Goal: Transaction & Acquisition: Purchase product/service

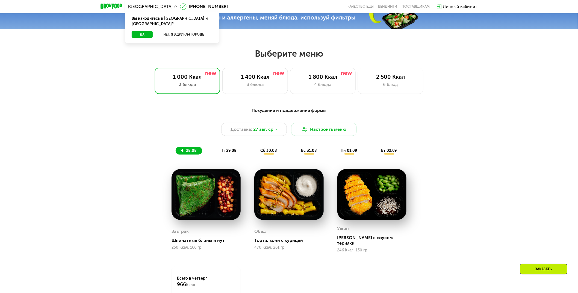
scroll to position [364, 0]
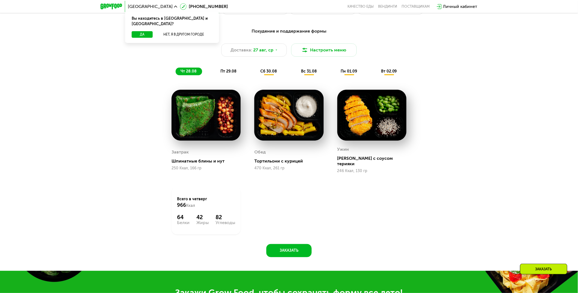
click at [226, 72] on span "пт 29.08" at bounding box center [229, 71] width 16 height 5
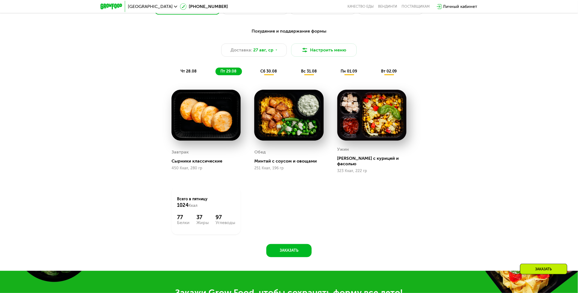
click at [189, 72] on span "чт 28.08" at bounding box center [189, 71] width 16 height 5
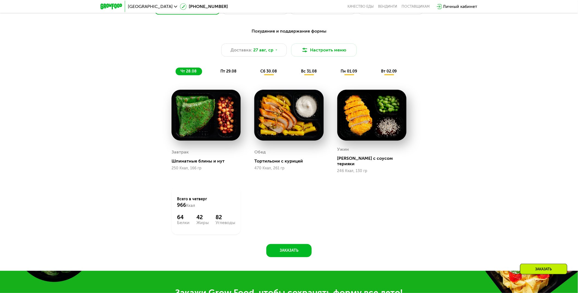
scroll to position [334, 0]
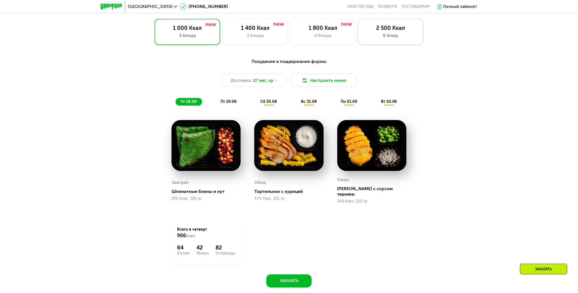
click at [393, 39] on div "6 блюд" at bounding box center [391, 35] width 54 height 7
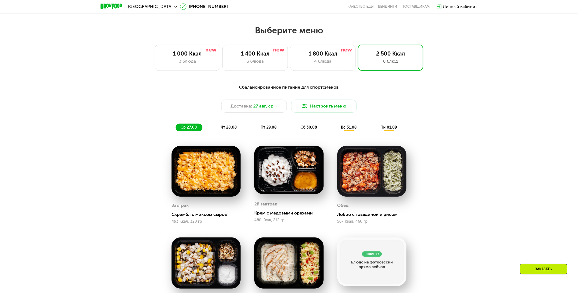
scroll to position [304, 0]
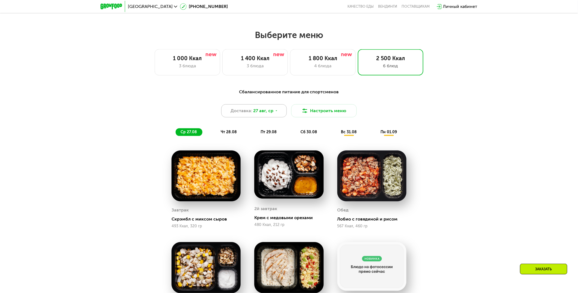
click at [276, 112] on icon at bounding box center [276, 110] width 3 height 3
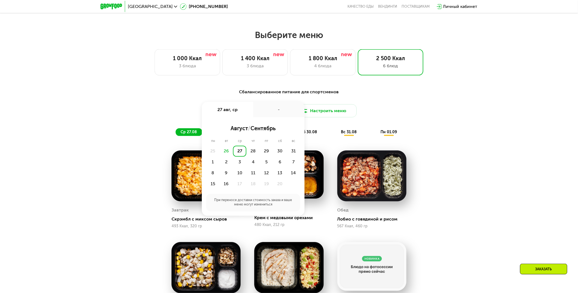
click at [466, 127] on div "Сбалансированное питание для спортсменов Доставка: [DATE] авг, ср - август / се…" at bounding box center [289, 252] width 578 height 342
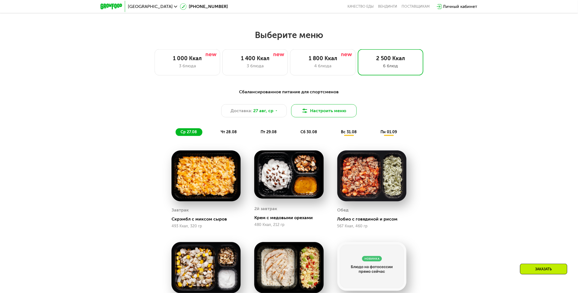
click at [338, 111] on button "Настроить меню" at bounding box center [324, 110] width 66 height 13
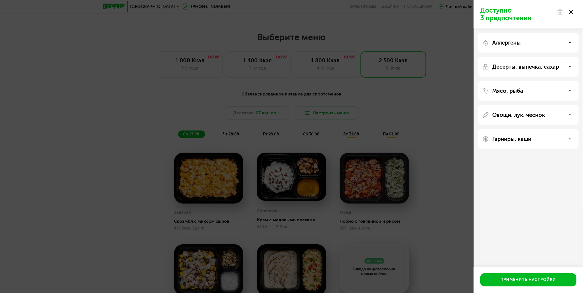
click at [568, 66] on div "Десерты, выпечка, сахар" at bounding box center [528, 66] width 92 height 7
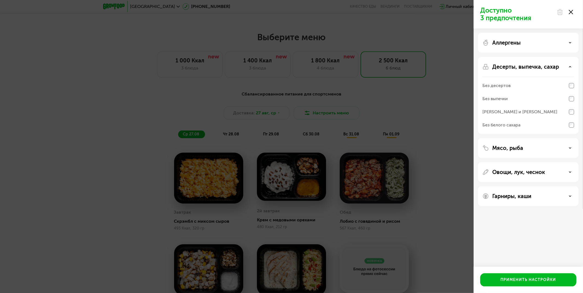
click at [568, 66] on div "Десерты, выпечка, сахар" at bounding box center [528, 66] width 92 height 7
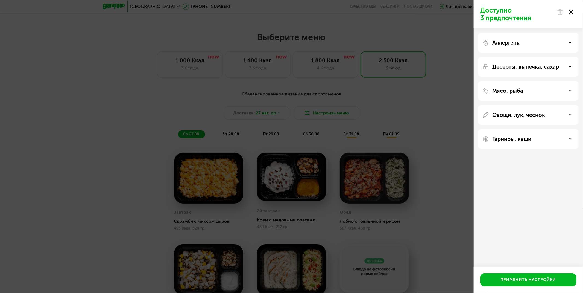
click at [37, 163] on div "Доступно 3 предпочтения Аллергены Десерты, выпечка, сахар Мясо, рыба Овощи, лук…" at bounding box center [291, 146] width 583 height 293
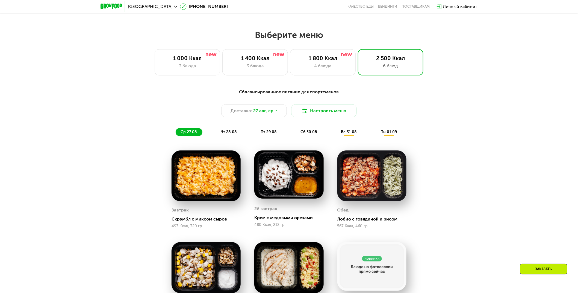
drag, startPoint x: 184, startPoint y: 64, endPoint x: 82, endPoint y: 148, distance: 132.0
click at [222, 64] on div "1 000 Ккал 3 блюда" at bounding box center [255, 62] width 66 height 26
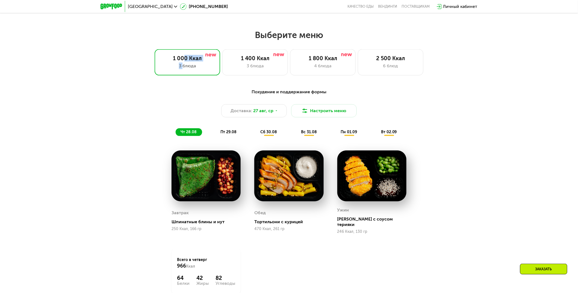
drag, startPoint x: 117, startPoint y: 140, endPoint x: 119, endPoint y: 138, distance: 3.3
click at [117, 140] on div "Похудение и поддержание формы Доставка: [DATE] Настроить меню чт 28.08 пт 29.08…" at bounding box center [289, 206] width 578 height 250
click at [165, 60] on div "1 000 Ккал" at bounding box center [187, 58] width 54 height 7
click at [227, 134] on span "пт 29.08" at bounding box center [229, 132] width 16 height 5
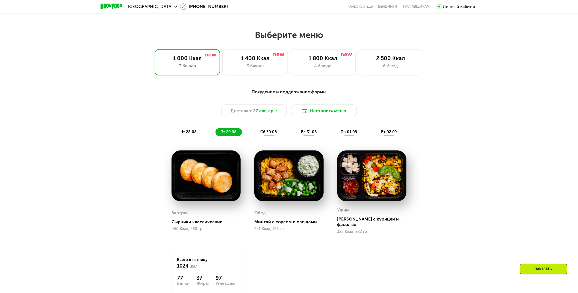
click at [269, 133] on span "сб 30.08" at bounding box center [269, 132] width 17 height 5
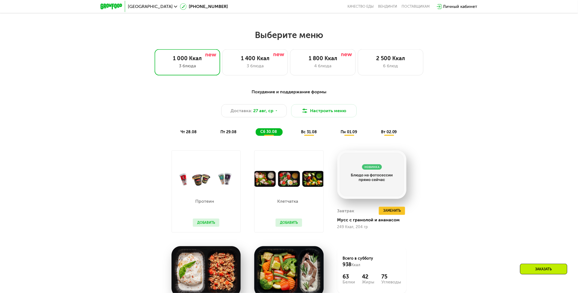
click at [310, 134] on span "вс 31.08" at bounding box center [309, 132] width 16 height 5
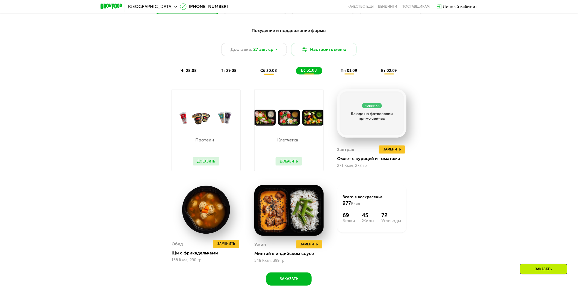
scroll to position [364, 0]
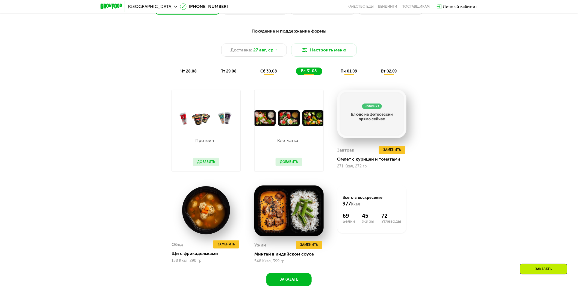
click at [266, 73] on span "сб 30.08" at bounding box center [269, 71] width 17 height 5
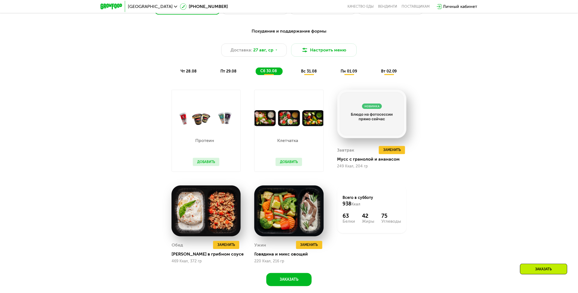
click at [307, 73] on span "вс 31.08" at bounding box center [309, 71] width 16 height 5
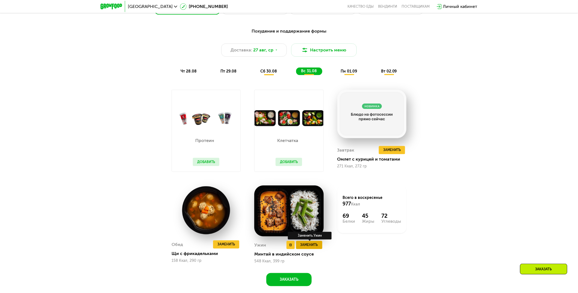
click at [314, 246] on span "Заменить" at bounding box center [309, 244] width 17 height 5
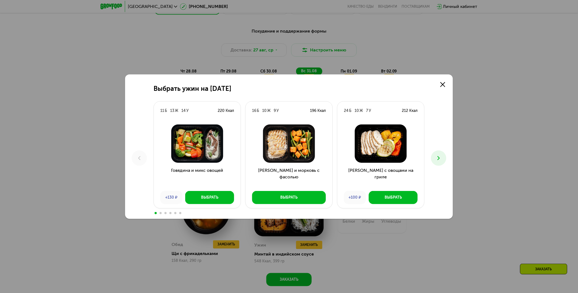
click at [441, 156] on icon at bounding box center [439, 158] width 7 height 7
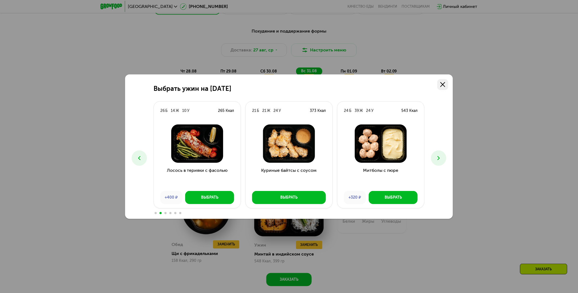
click at [444, 85] on use at bounding box center [443, 84] width 5 height 5
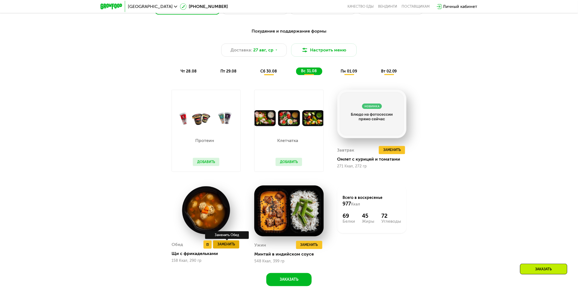
click at [228, 247] on span "Заменить" at bounding box center [226, 244] width 17 height 5
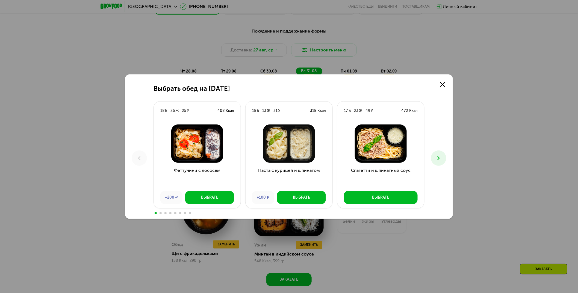
click at [436, 159] on icon at bounding box center [439, 158] width 7 height 7
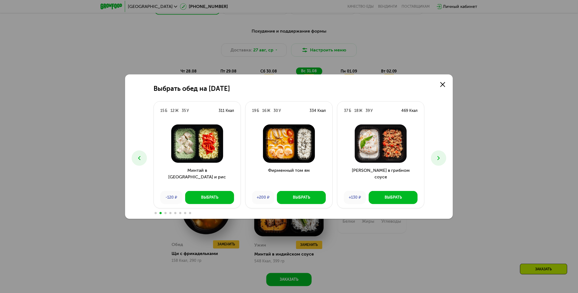
click at [442, 158] on button at bounding box center [438, 157] width 15 height 15
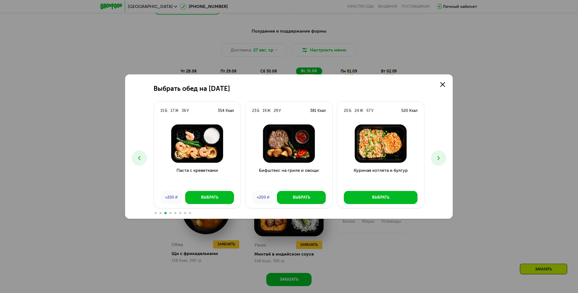
click at [442, 158] on button at bounding box center [438, 157] width 15 height 15
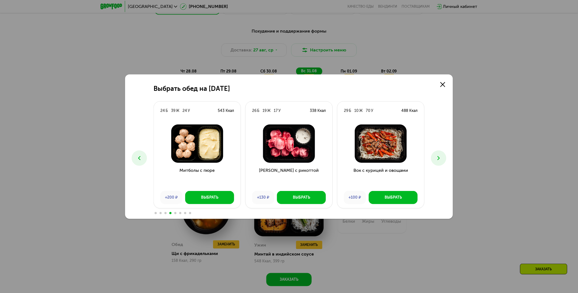
click at [443, 158] on button at bounding box center [438, 157] width 15 height 15
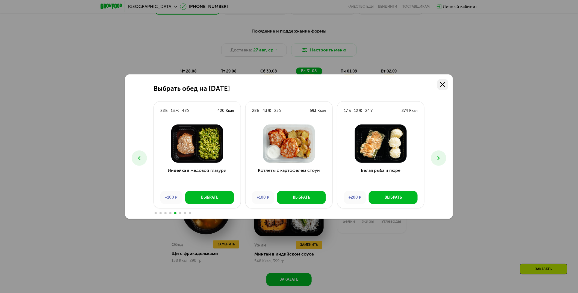
click at [440, 87] on link at bounding box center [443, 84] width 11 height 11
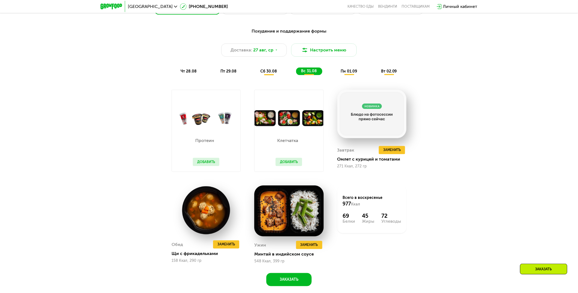
click at [342, 74] on span "пн 01.09" at bounding box center [349, 71] width 16 height 5
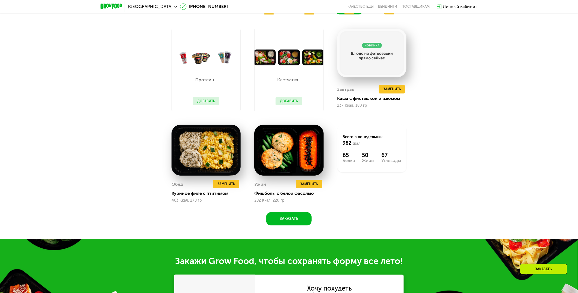
scroll to position [395, 0]
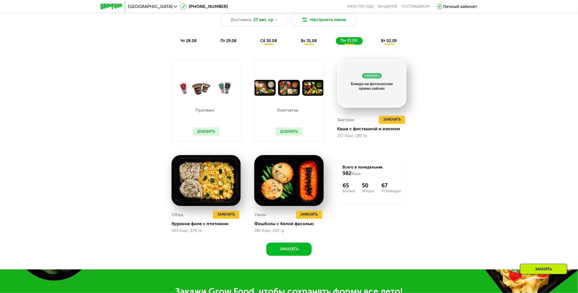
click at [392, 40] on span "вт 02.09" at bounding box center [389, 41] width 16 height 5
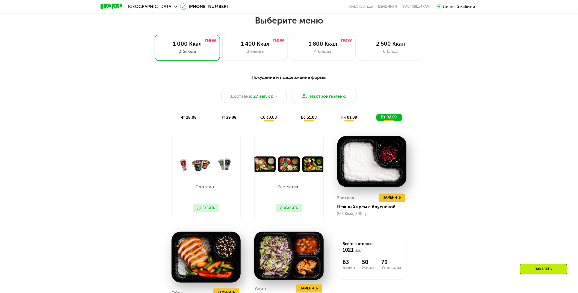
scroll to position [304, 0]
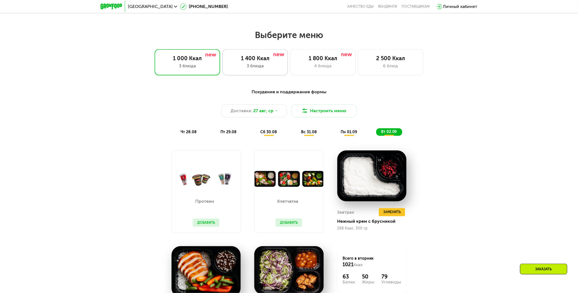
click at [248, 61] on div "1 400 Ккал" at bounding box center [255, 58] width 54 height 7
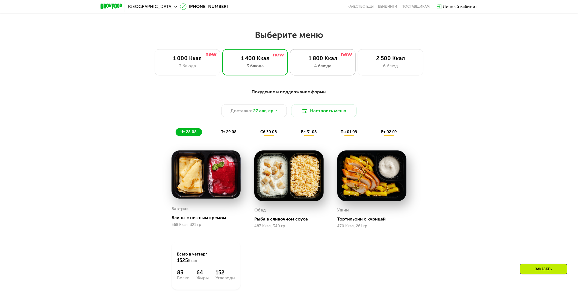
click at [323, 66] on div "4 блюда" at bounding box center [323, 66] width 54 height 7
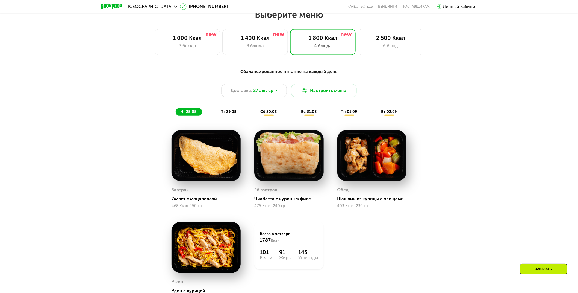
scroll to position [334, 0]
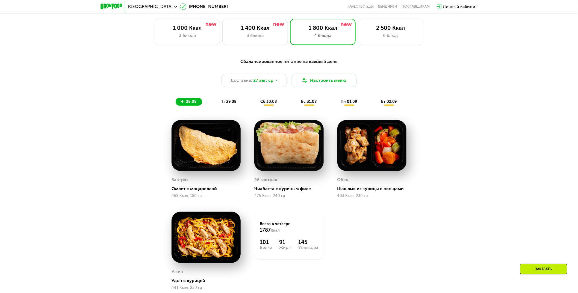
click at [228, 103] on span "пт 29.08" at bounding box center [229, 101] width 16 height 5
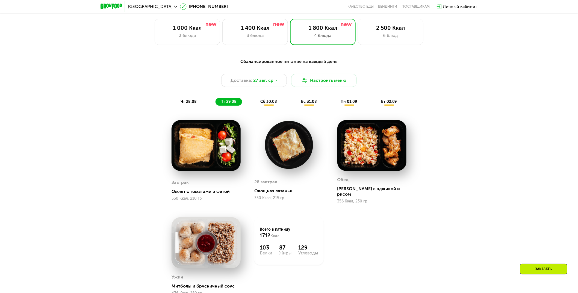
click at [185, 104] on span "чт 28.08" at bounding box center [189, 101] width 16 height 5
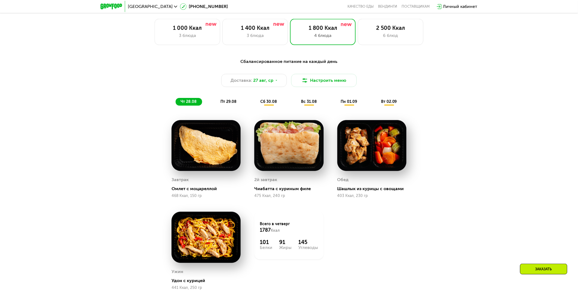
click at [222, 103] on span "пт 29.08" at bounding box center [229, 101] width 16 height 5
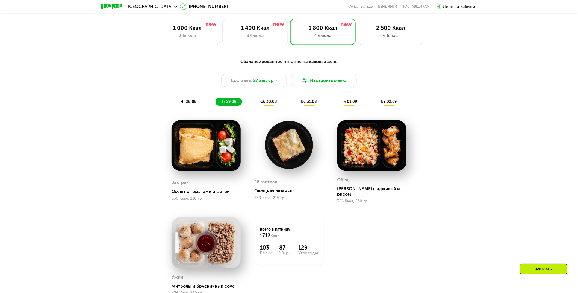
click at [369, 37] on div "6 блюд" at bounding box center [391, 35] width 54 height 7
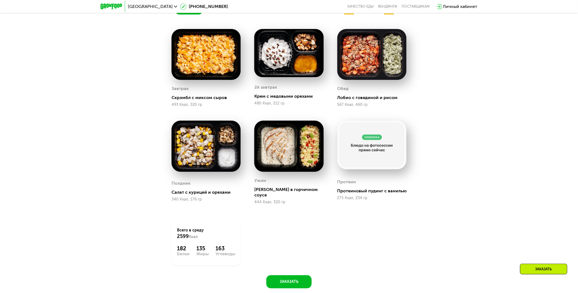
scroll to position [364, 0]
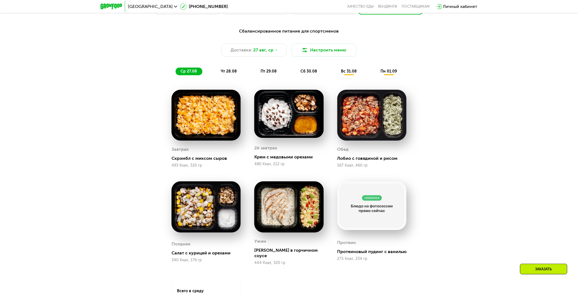
click at [389, 74] on span "пн 01.09" at bounding box center [389, 71] width 16 height 5
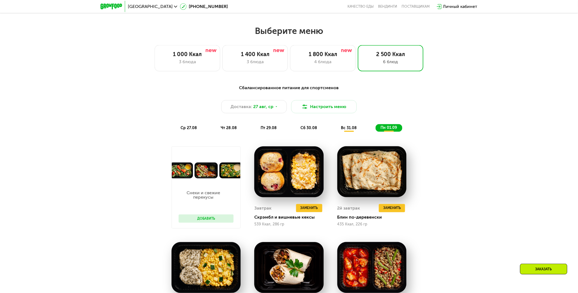
scroll to position [304, 0]
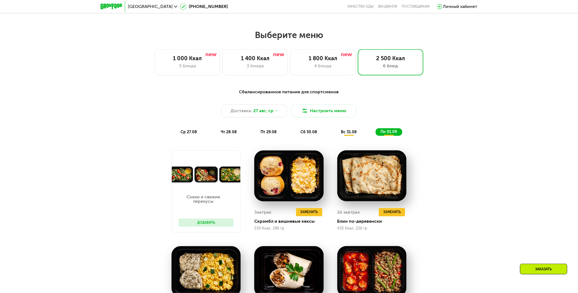
drag, startPoint x: 307, startPoint y: 132, endPoint x: 310, endPoint y: 133, distance: 3.6
click at [307, 132] on span "сб 30.08" at bounding box center [309, 132] width 17 height 5
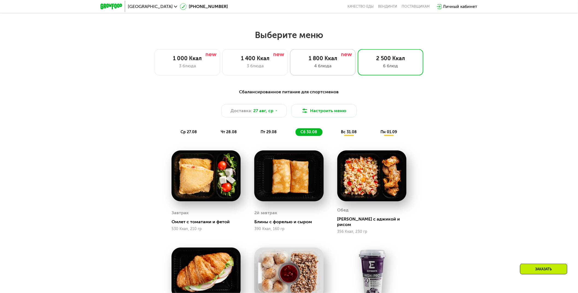
click at [320, 69] on div "4 блюда" at bounding box center [323, 66] width 54 height 7
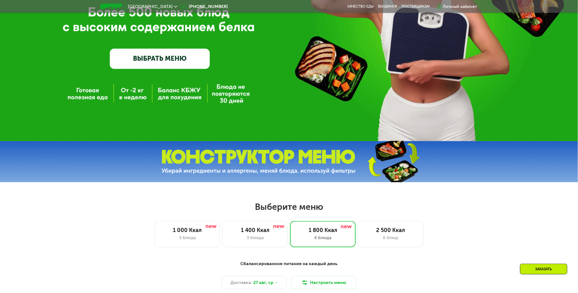
scroll to position [121, 0]
